Goal: Information Seeking & Learning: Learn about a topic

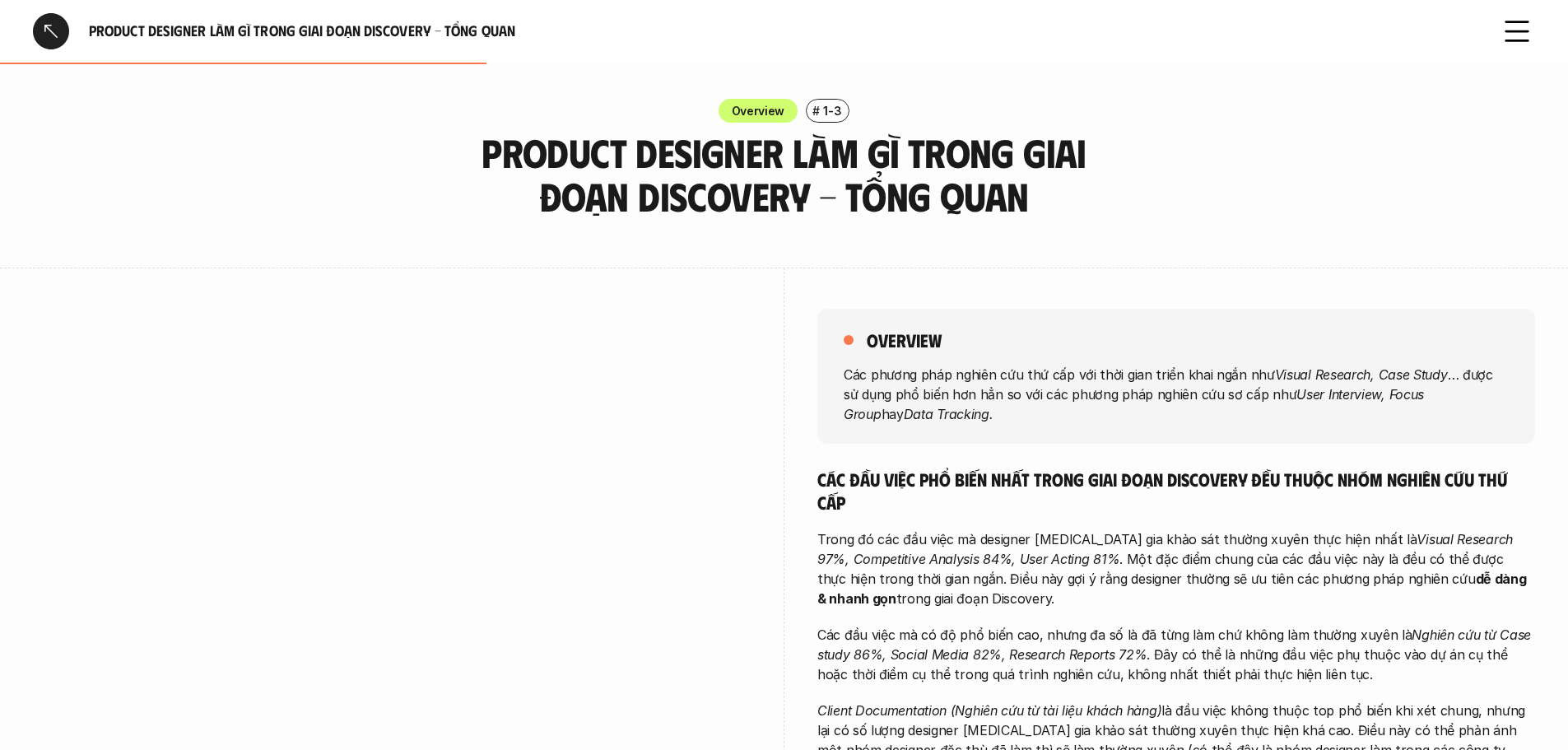
scroll to position [554, 0]
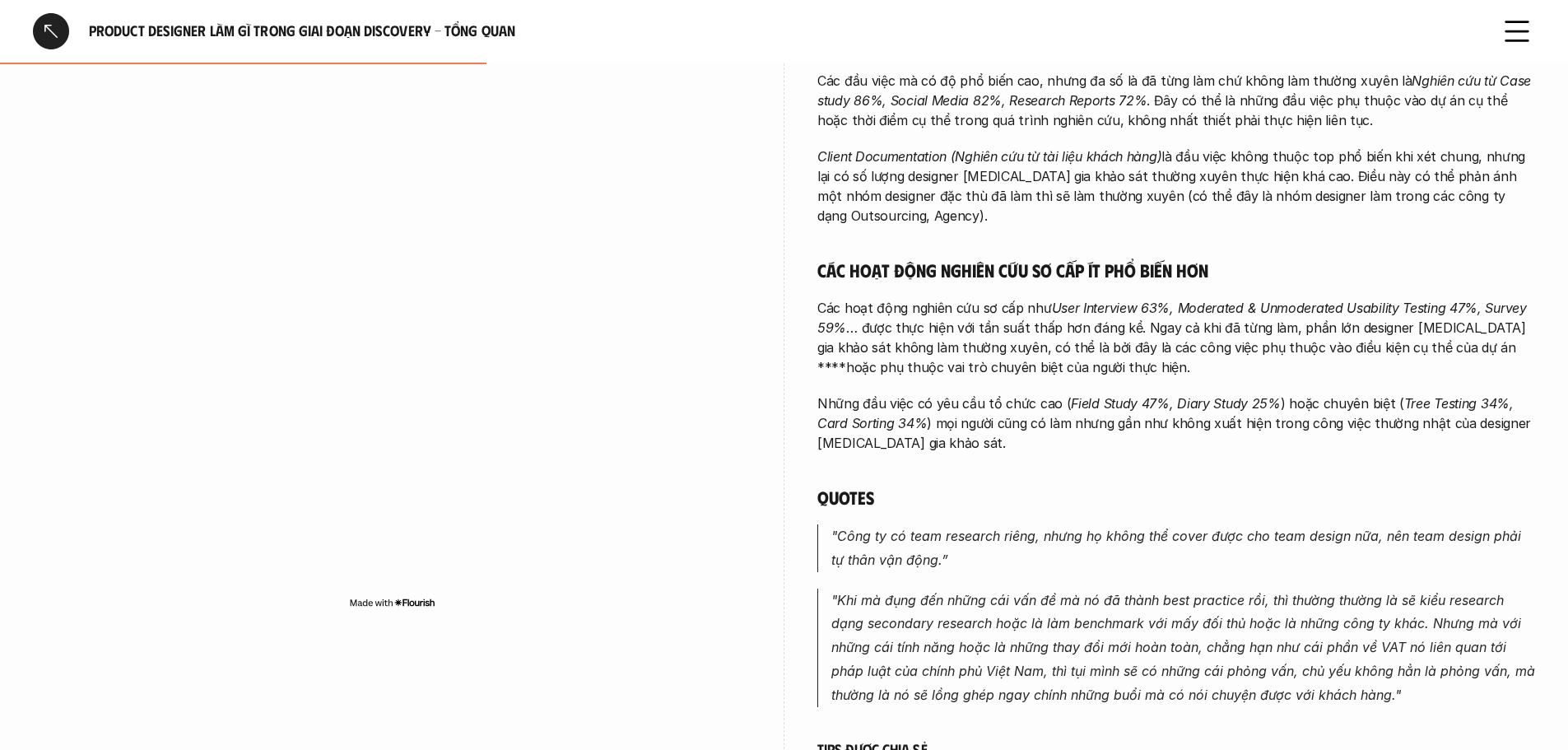
click at [43, 32] on div at bounding box center [51, 31] width 37 height 37
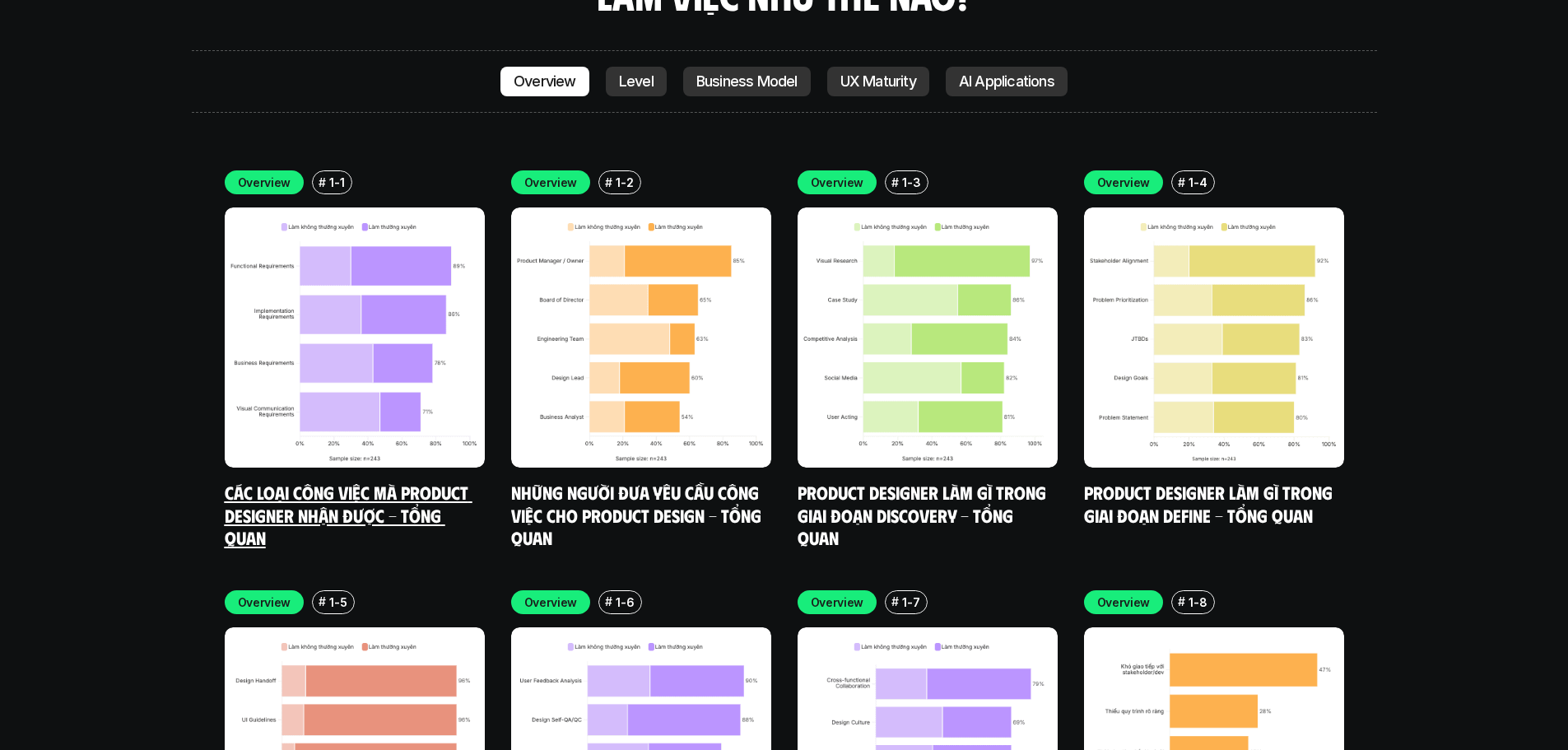
scroll to position [4816, 0]
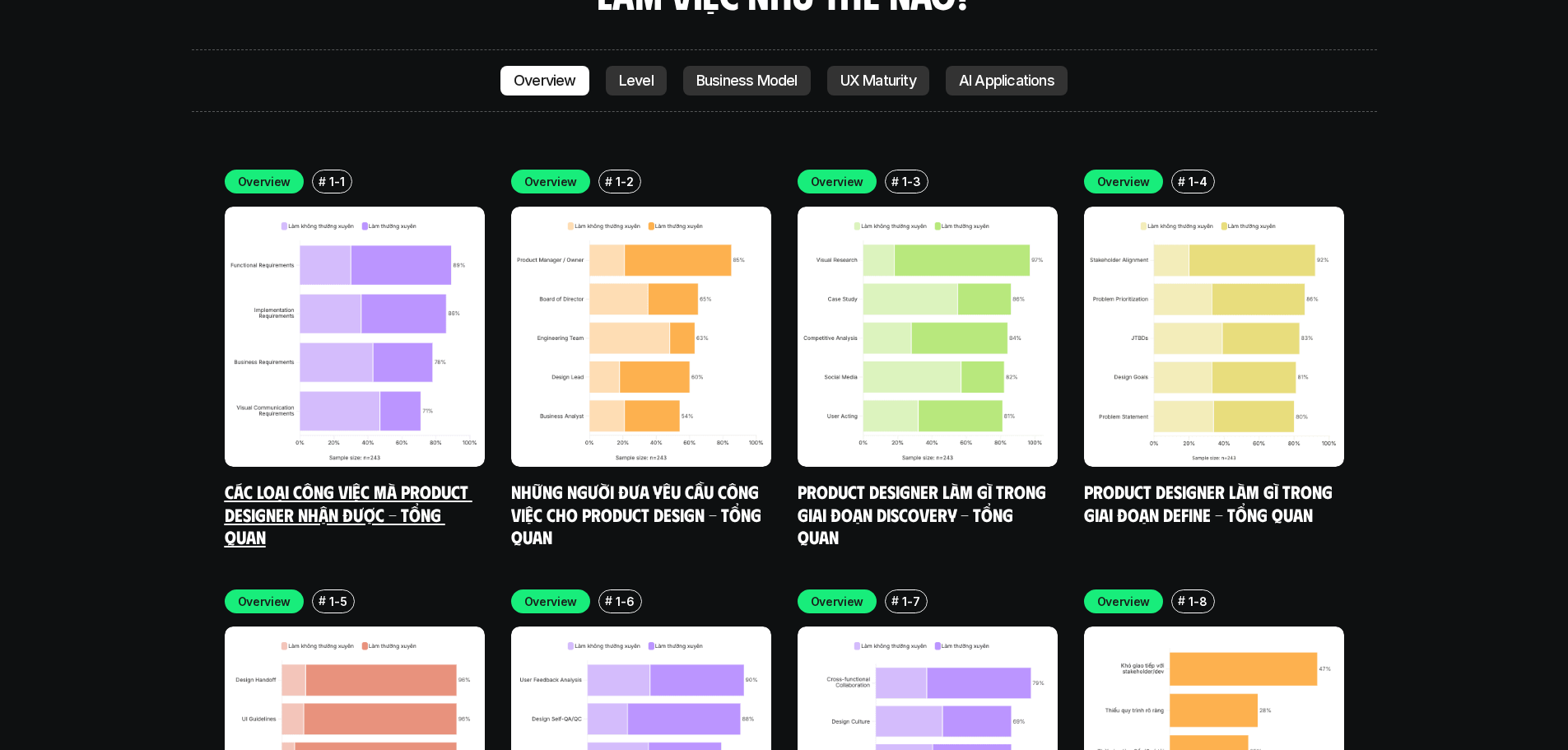
click at [298, 480] on link "Các loại công việc mà Product Designer nhận được - Tổng quan" at bounding box center [348, 513] width 248 height 68
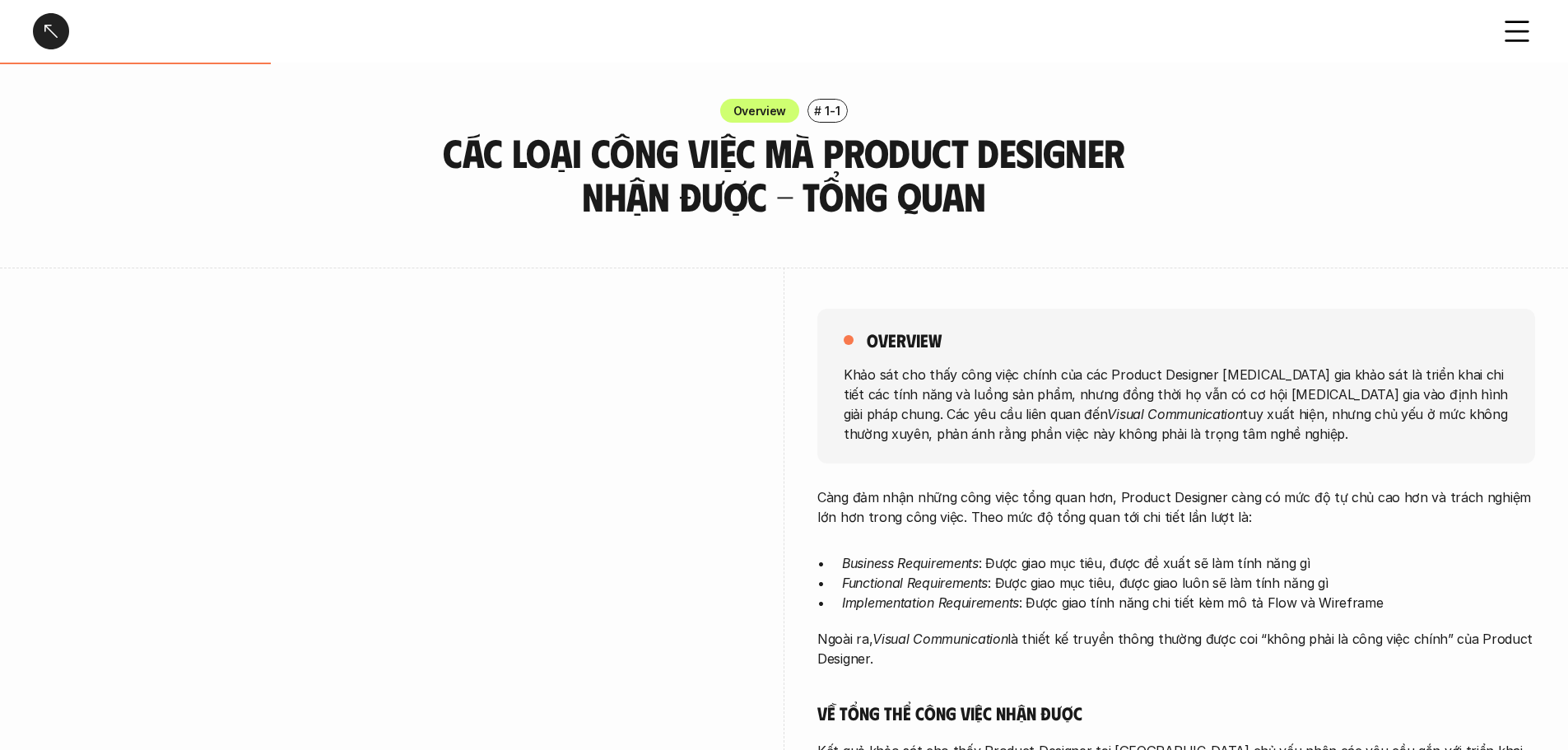
click at [54, 25] on div at bounding box center [51, 31] width 37 height 37
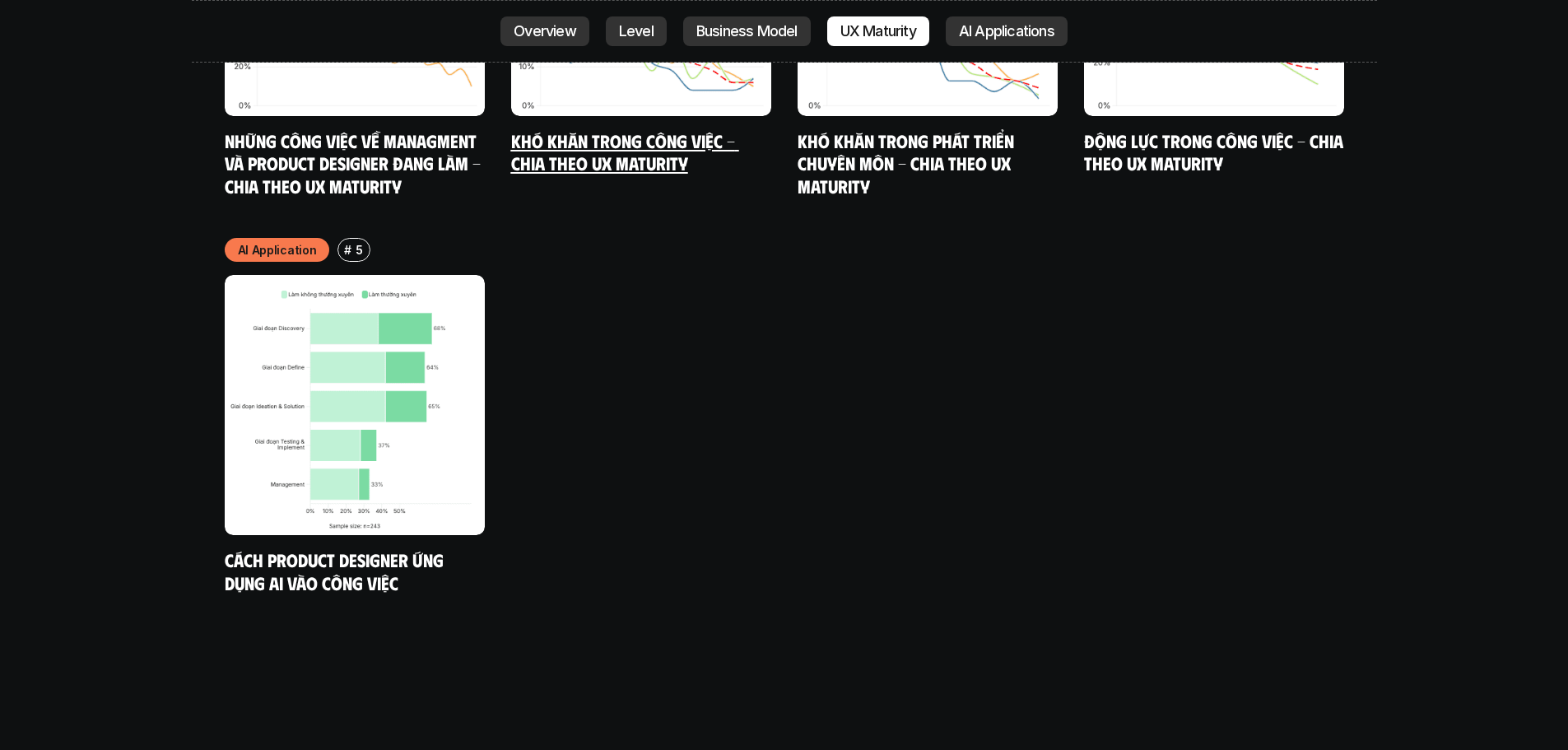
scroll to position [9016, 0]
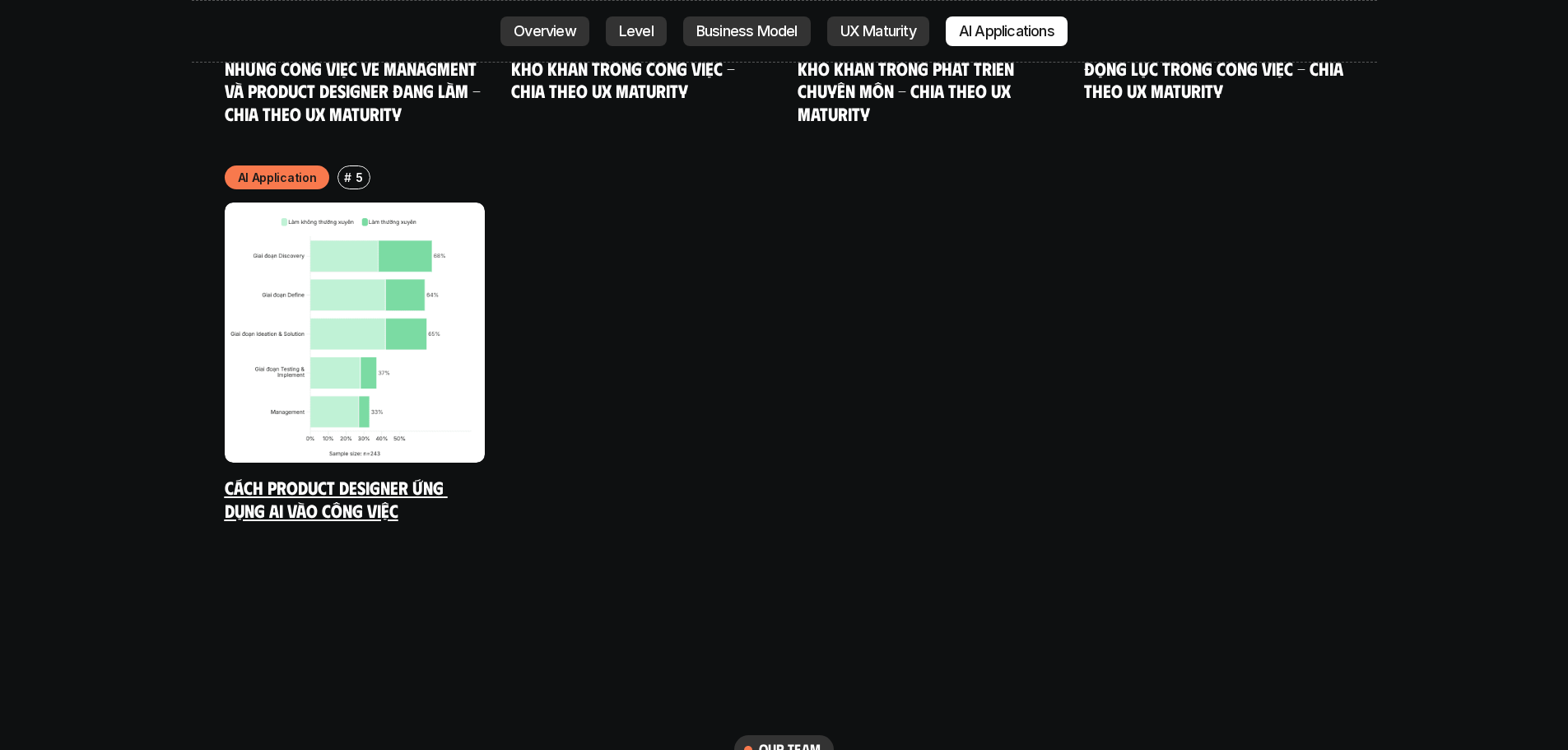
click at [358, 365] on img at bounding box center [354, 332] width 260 height 260
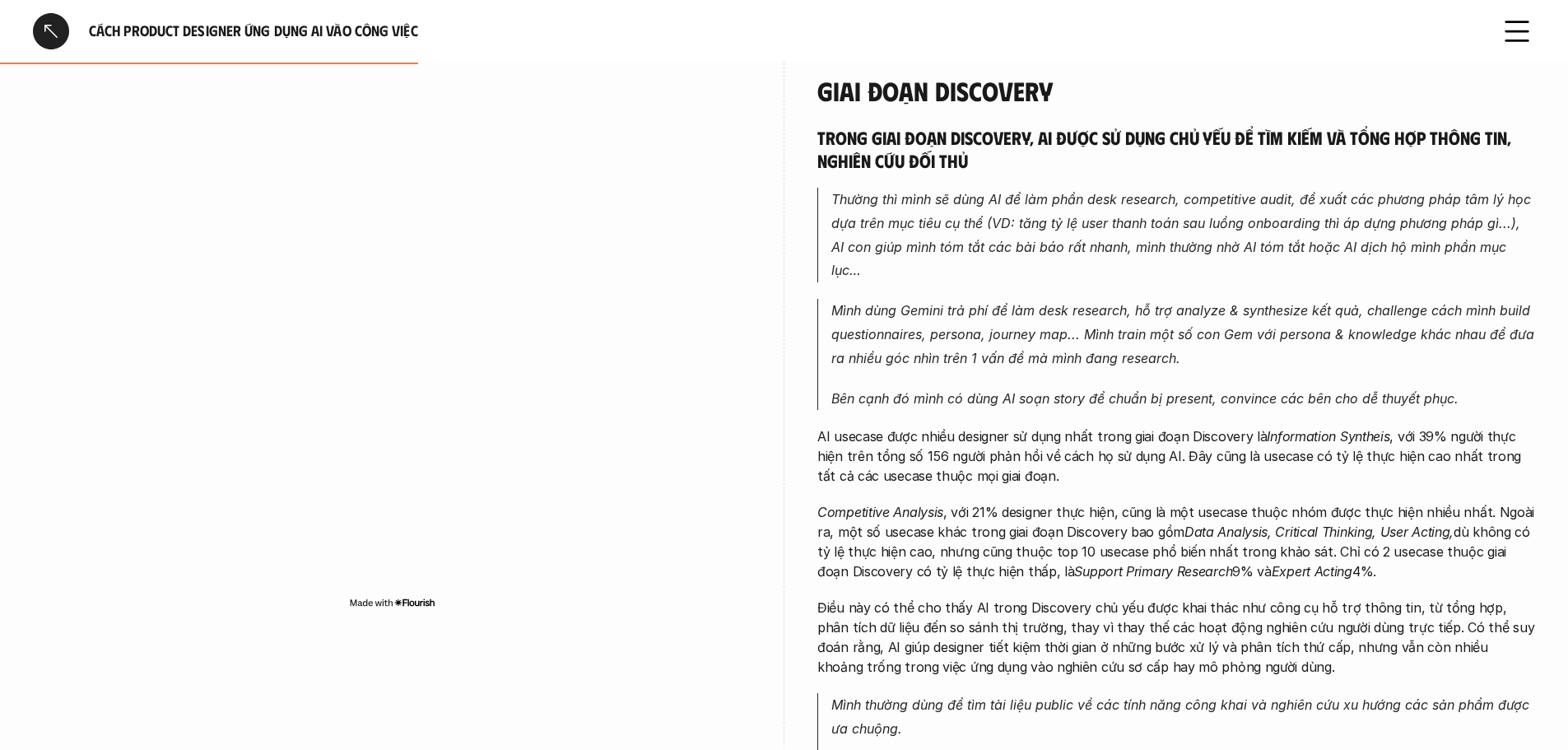
scroll to position [823, 0]
